Goal: Navigation & Orientation: Find specific page/section

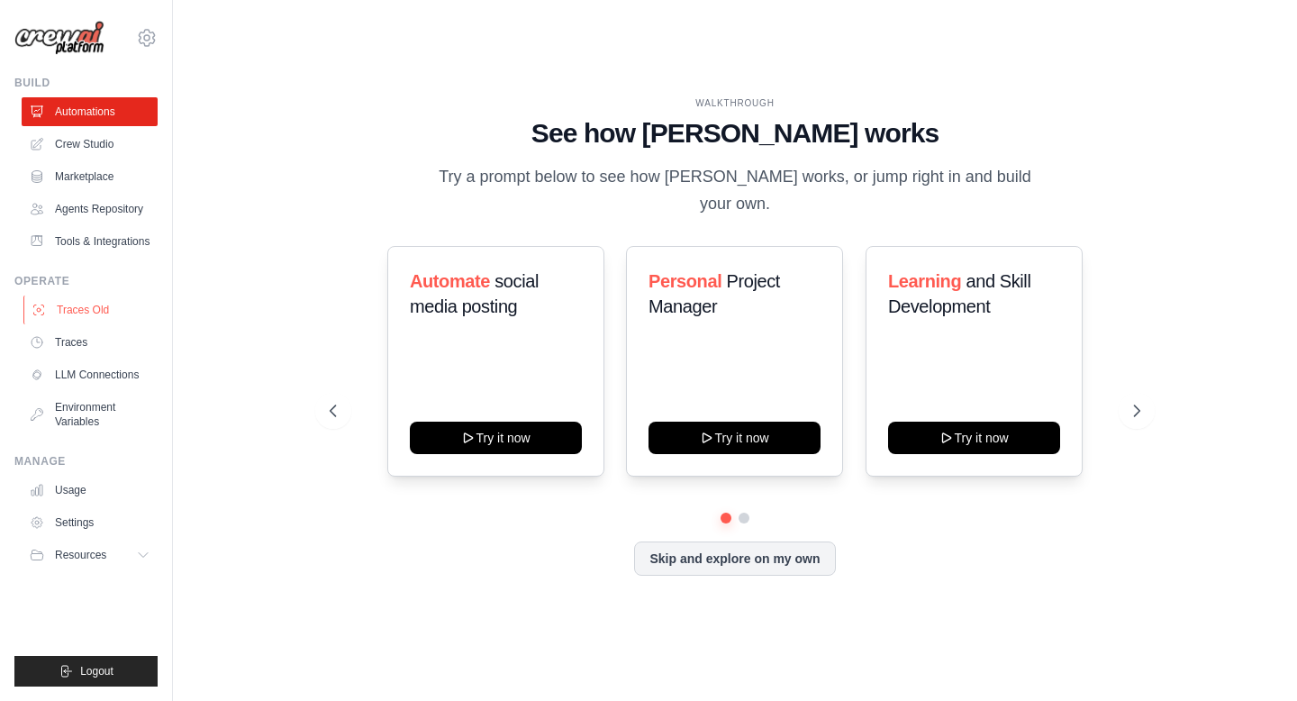
click at [97, 319] on link "Traces Old" at bounding box center [91, 310] width 136 height 29
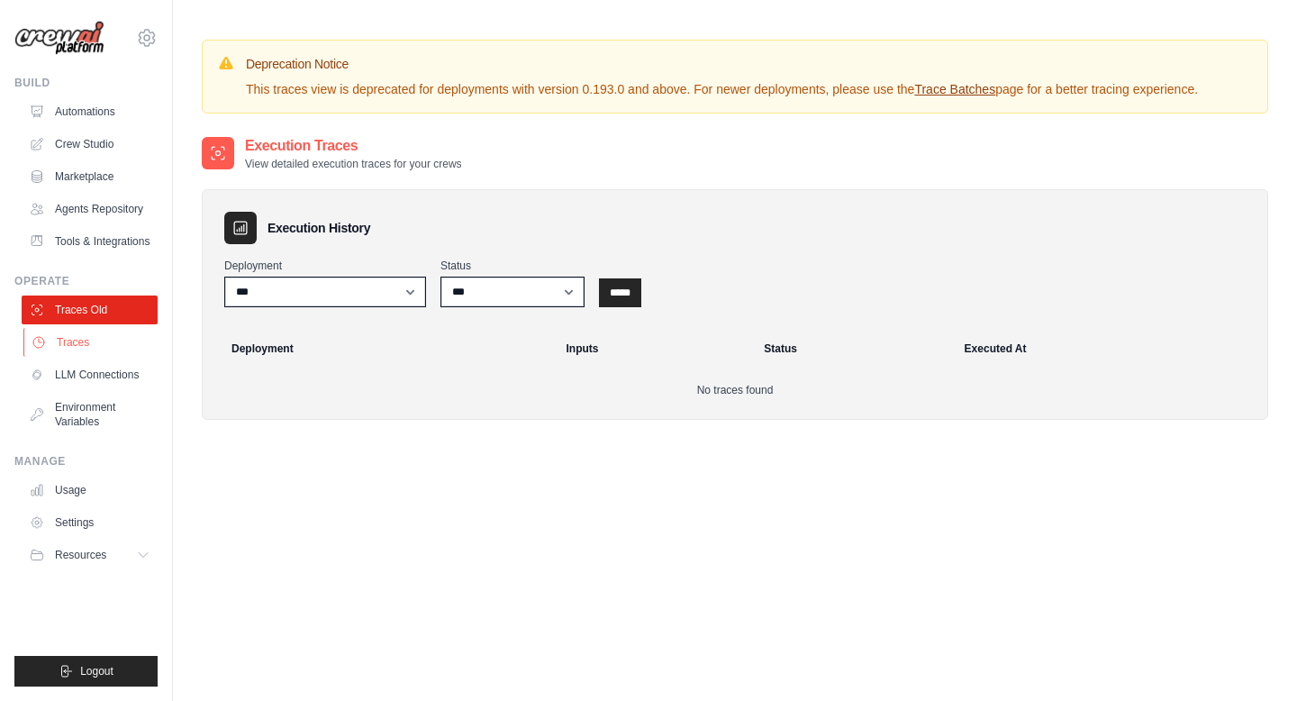
click at [124, 344] on link "Traces" at bounding box center [91, 342] width 136 height 29
